Goal: Task Accomplishment & Management: Use online tool/utility

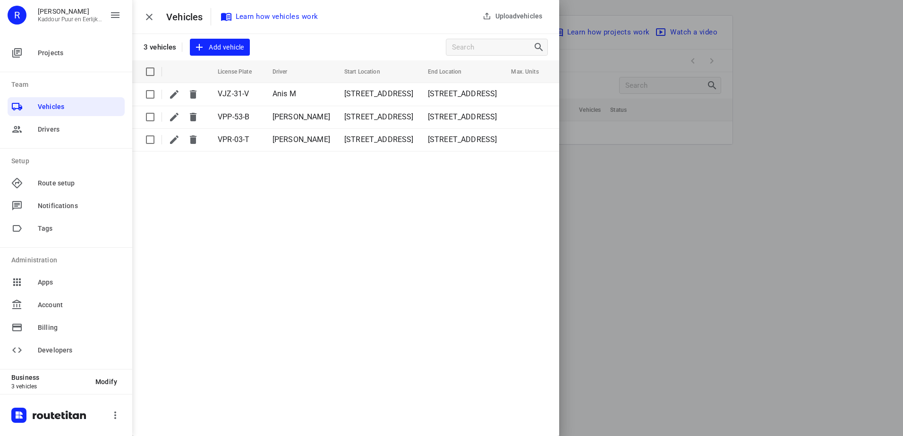
click at [156, 17] on button "button" at bounding box center [149, 17] width 19 height 19
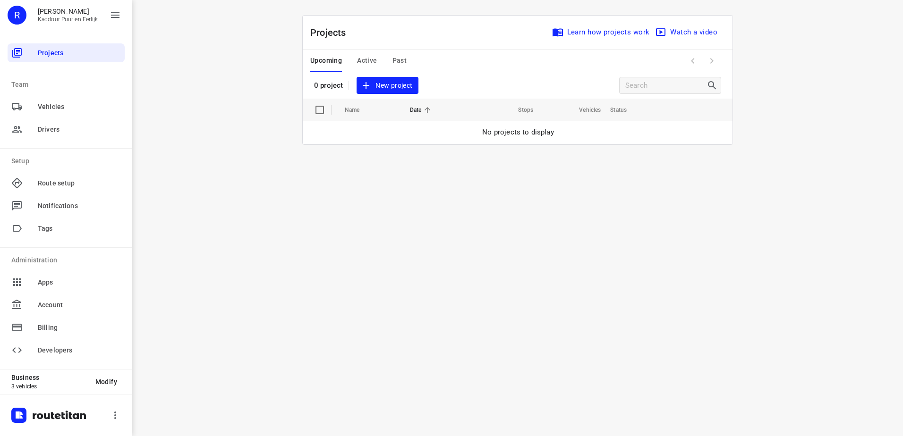
click at [524, 250] on div "i © 2025 Routetitan , © Stadia Maps , © OpenMapTiles © OpenStreetMap contributo…" at bounding box center [517, 218] width 771 height 436
click at [373, 60] on span "Active" at bounding box center [367, 61] width 20 height 12
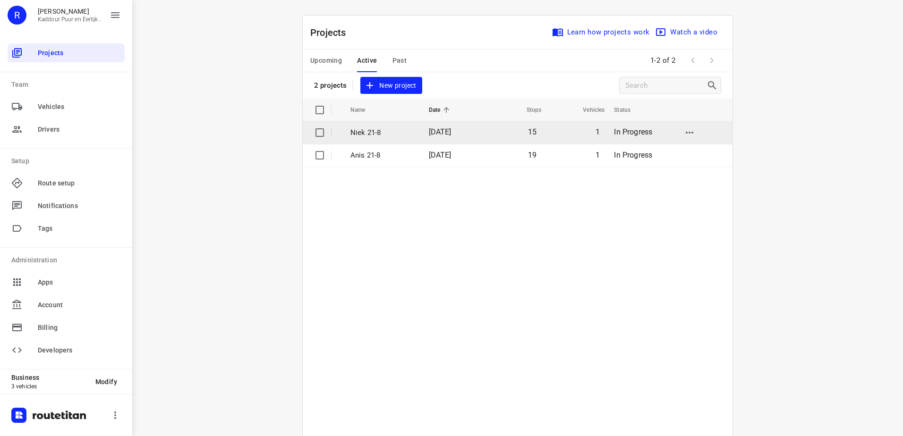
click at [372, 136] on p "Niek 21-8" at bounding box center [382, 132] width 64 height 11
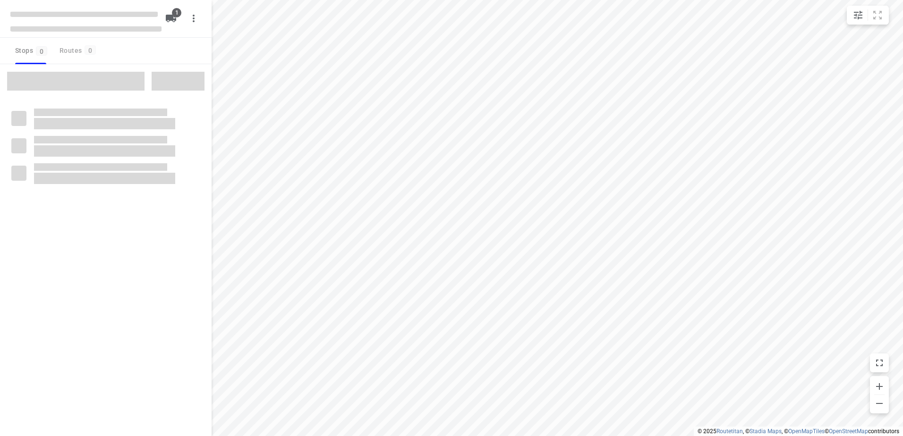
type input "distance"
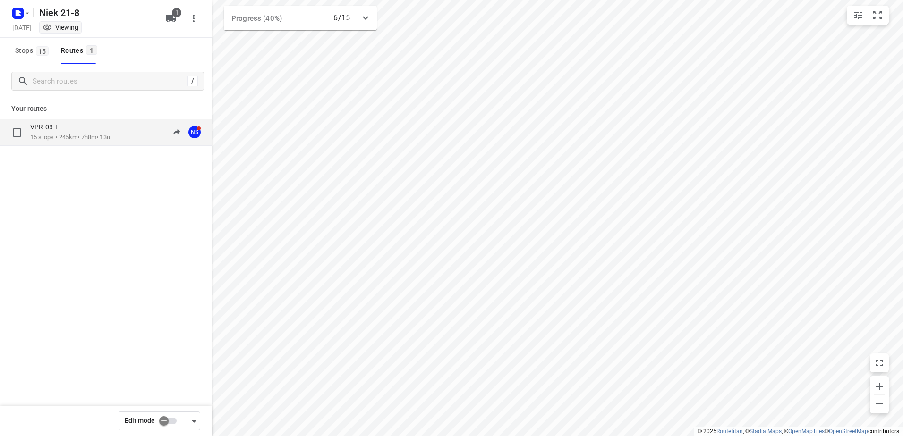
click at [72, 135] on p "15 stops • 245km • 7h8m • 13u" at bounding box center [70, 137] width 80 height 9
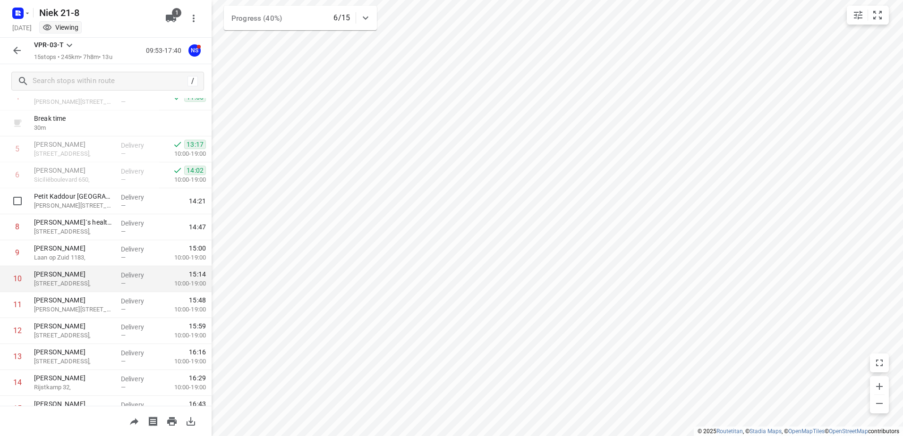
scroll to position [181, 0]
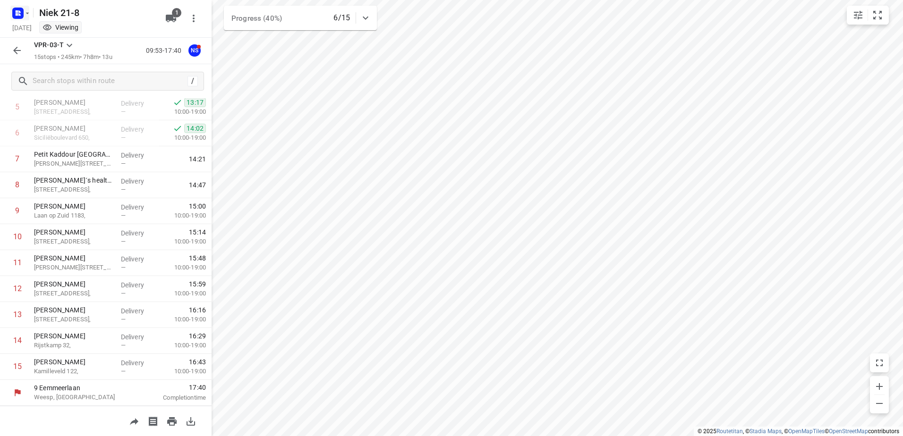
click at [23, 6] on icon "button" at bounding box center [17, 13] width 15 height 15
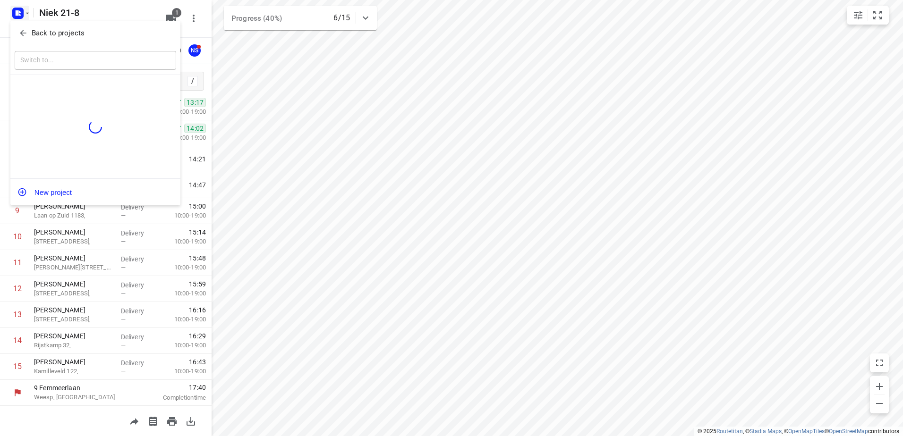
click at [32, 22] on div "Back to projects" at bounding box center [95, 33] width 170 height 25
click at [36, 35] on p "Back to projects" at bounding box center [58, 33] width 53 height 11
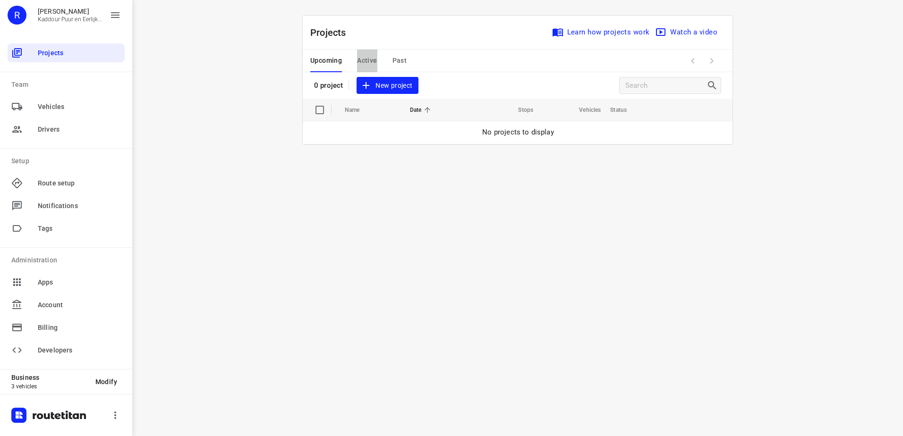
click at [369, 61] on span "Active" at bounding box center [367, 61] width 20 height 12
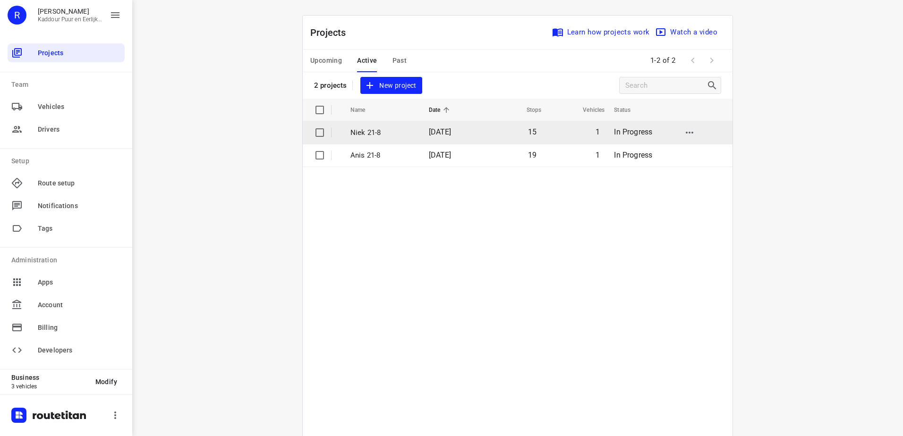
click at [375, 130] on p "Niek 21-8" at bounding box center [382, 132] width 64 height 11
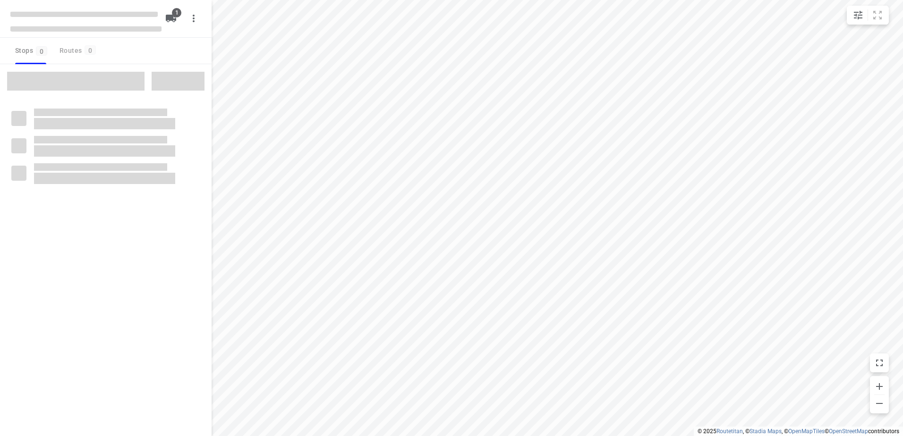
type input "distance"
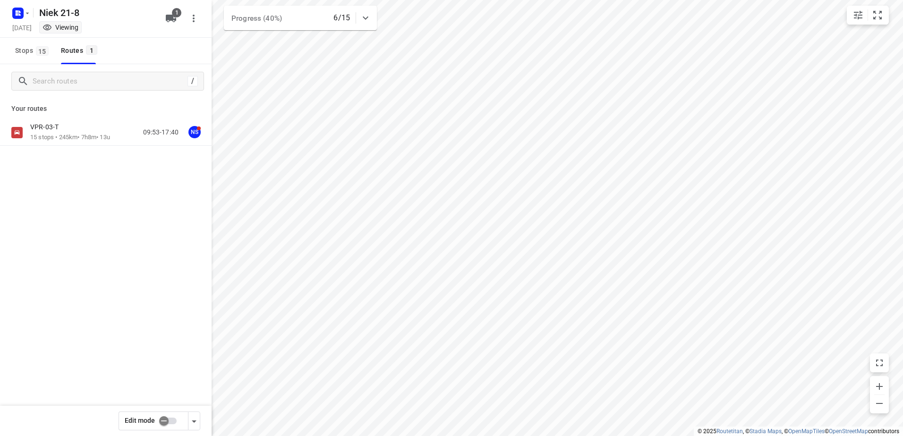
click at [78, 118] on div "Your routes VPR-03-T 15 stops • 245km • 7h8m • 13u 09:53-17:40 NS" at bounding box center [106, 155] width 212 height 114
click at [71, 140] on p "15 stops • 245km • 7h8m • 13u" at bounding box center [70, 137] width 80 height 9
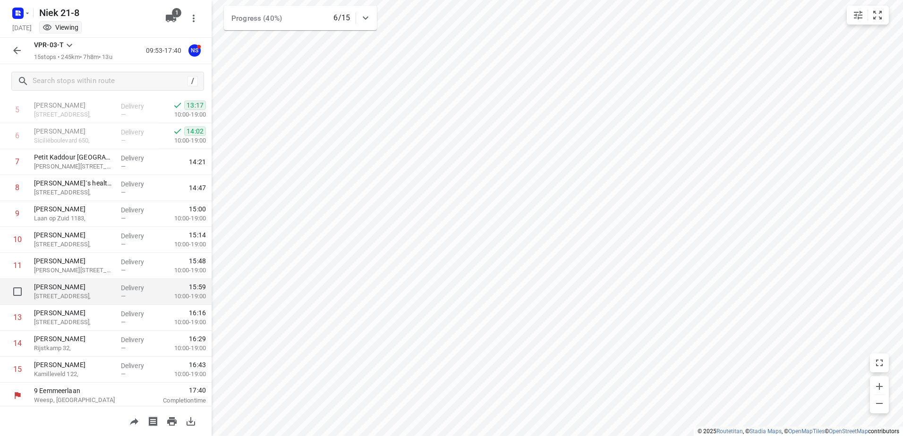
scroll to position [181, 0]
click at [22, 10] on rect "button" at bounding box center [17, 13] width 11 height 11
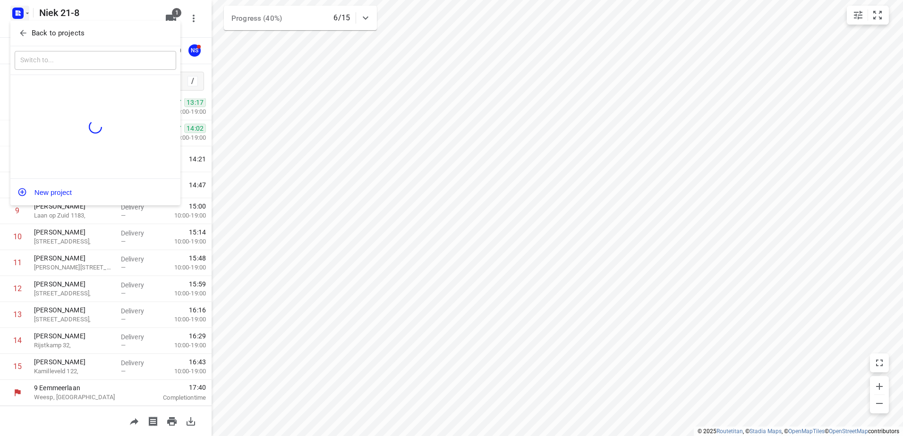
click at [75, 30] on p "Back to projects" at bounding box center [58, 33] width 53 height 11
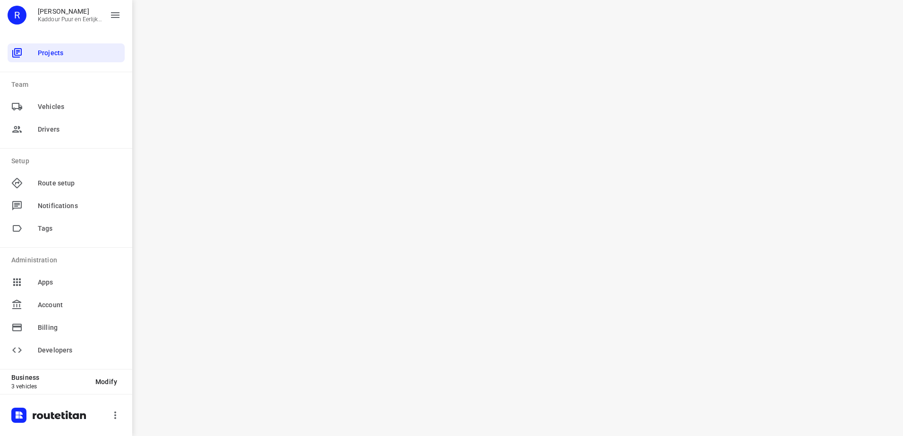
click at [371, 145] on div "i © 2025 Routetitan , © Stadia Maps , © OpenMapTiles © OpenStreetMap contributo…" at bounding box center [517, 218] width 771 height 436
